Goal: Find specific page/section: Find specific page/section

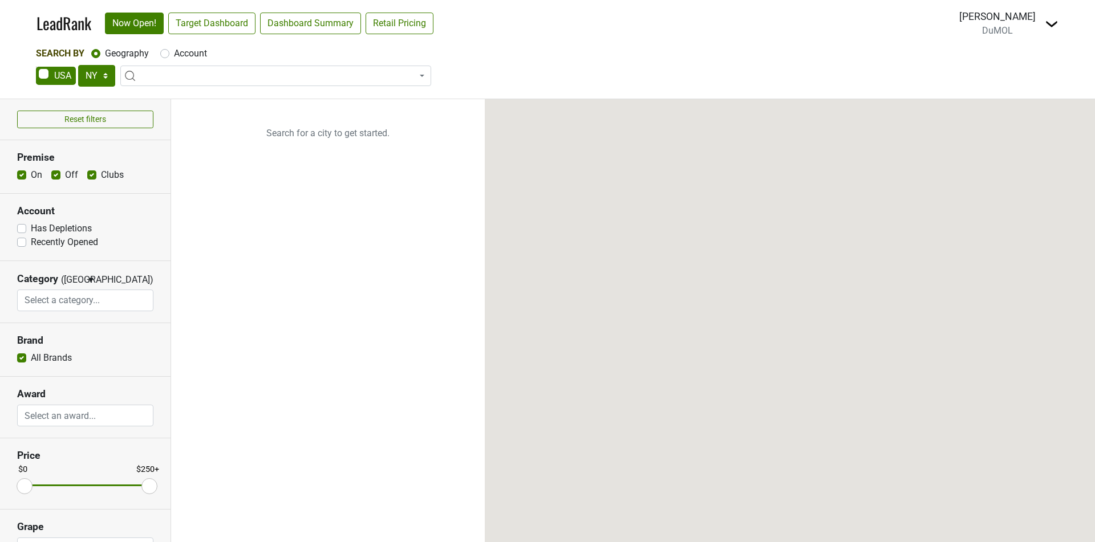
select select "NY"
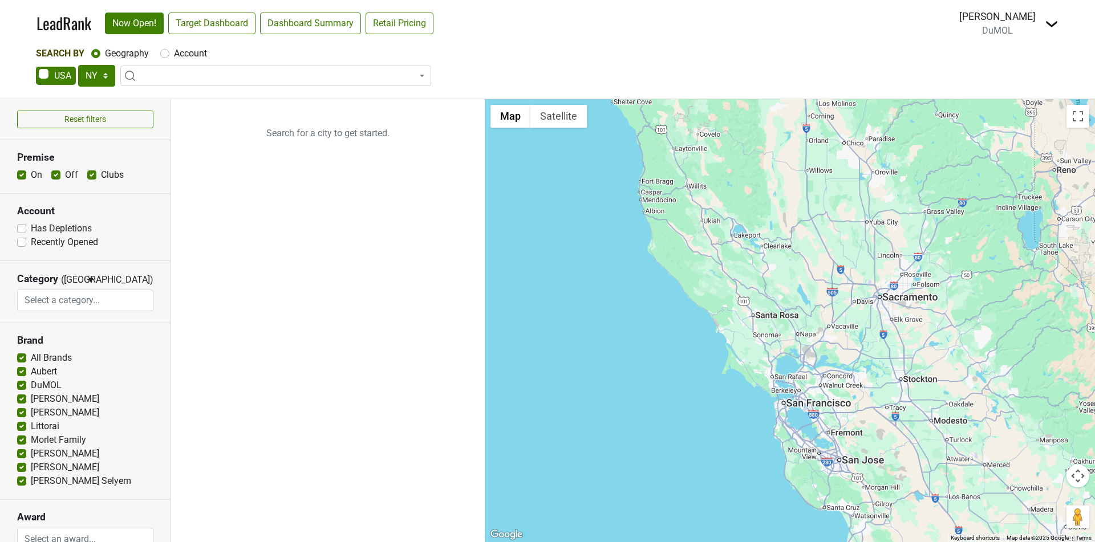
click at [191, 56] on label "Account" at bounding box center [190, 54] width 33 height 14
click at [169, 56] on input "Account" at bounding box center [164, 52] width 9 height 11
radio input "true"
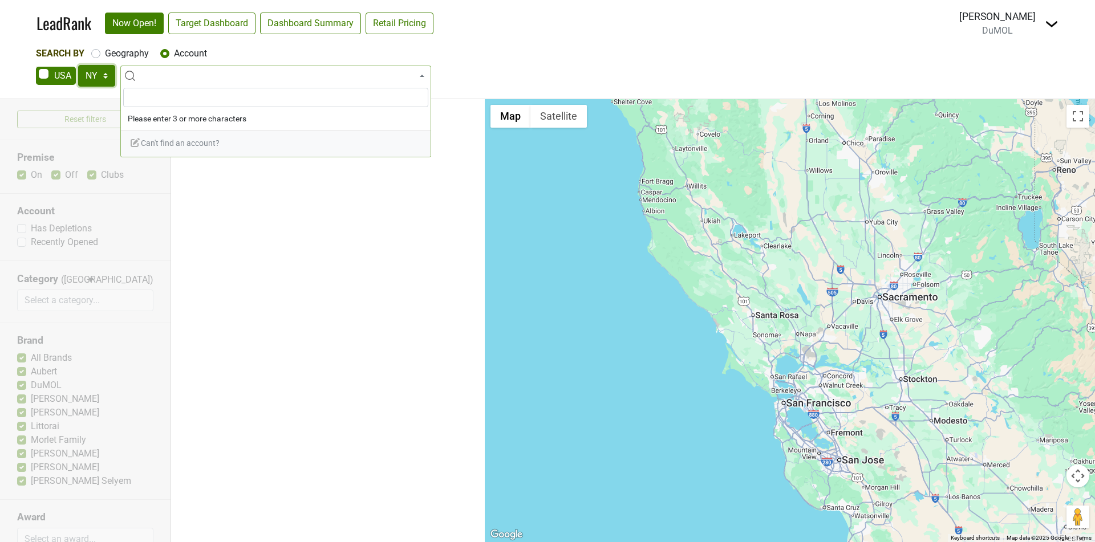
click at [105, 76] on select "AK AL AR AZ CA CO CT DC DE FL GA HI IA ID IL IN KS KY LA MA MD ME MI MN MO MS M…" at bounding box center [96, 76] width 37 height 22
click at [78, 65] on select "AK AL AR AZ CA CO CT DC DE FL GA HI IA ID IL IN KS KY LA MA MD ME MI MN MO MS M…" at bounding box center [96, 76] width 37 height 22
click at [182, 171] on ul "Search for an account to get started." at bounding box center [328, 320] width 314 height 443
click at [139, 75] on span at bounding box center [275, 76] width 311 height 21
click at [99, 78] on select "AK AL AR AZ CA CO CT DC DE FL GA HI IA ID IL IN KS KY LA MA MD ME MI MN MO MS M…" at bounding box center [96, 76] width 37 height 22
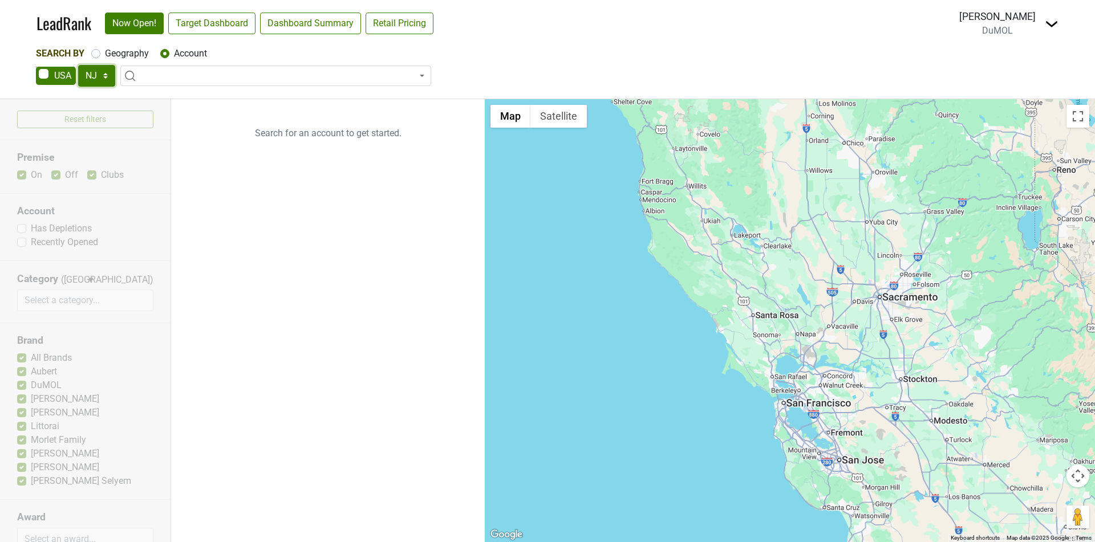
select select "NM"
click at [78, 65] on select "AK AL AR AZ CA CO CT DC DE FL GA HI IA ID IL IN KS KY LA MA MD ME MI MN MO MS M…" at bounding box center [96, 76] width 37 height 22
